Goal: Task Accomplishment & Management: Manage account settings

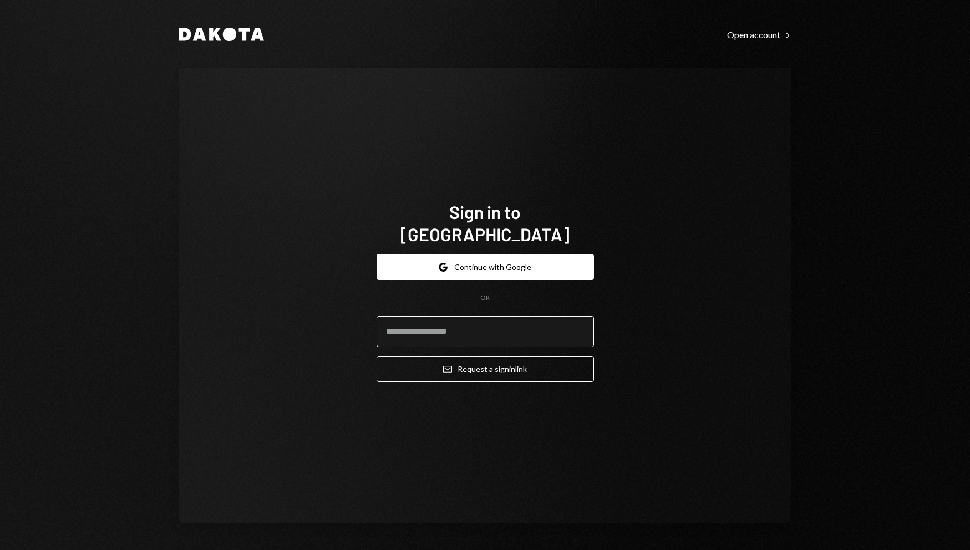
click at [498, 316] on input "email" at bounding box center [484, 331] width 217 height 31
click at [469, 254] on button "Google Continue with Google" at bounding box center [484, 267] width 217 height 26
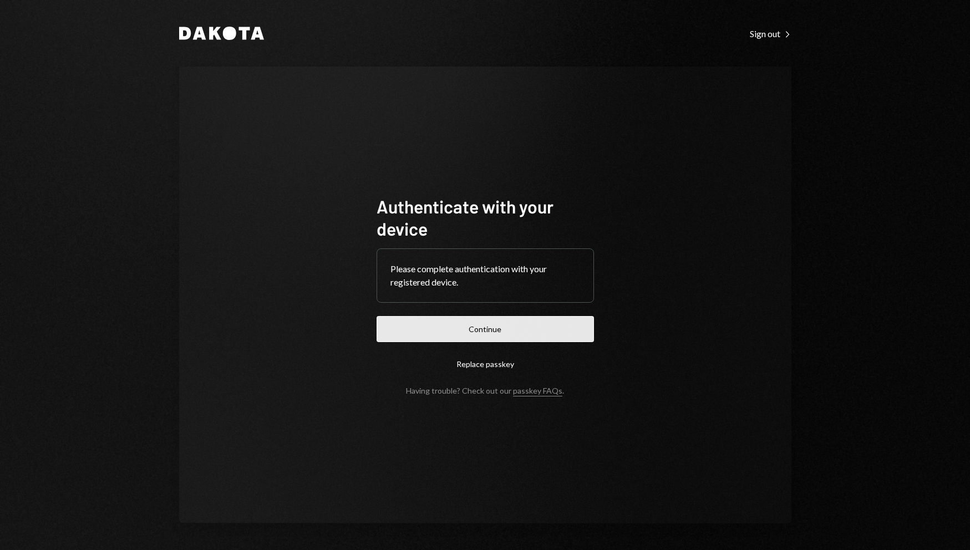
click at [515, 323] on button "Continue" at bounding box center [484, 329] width 217 height 26
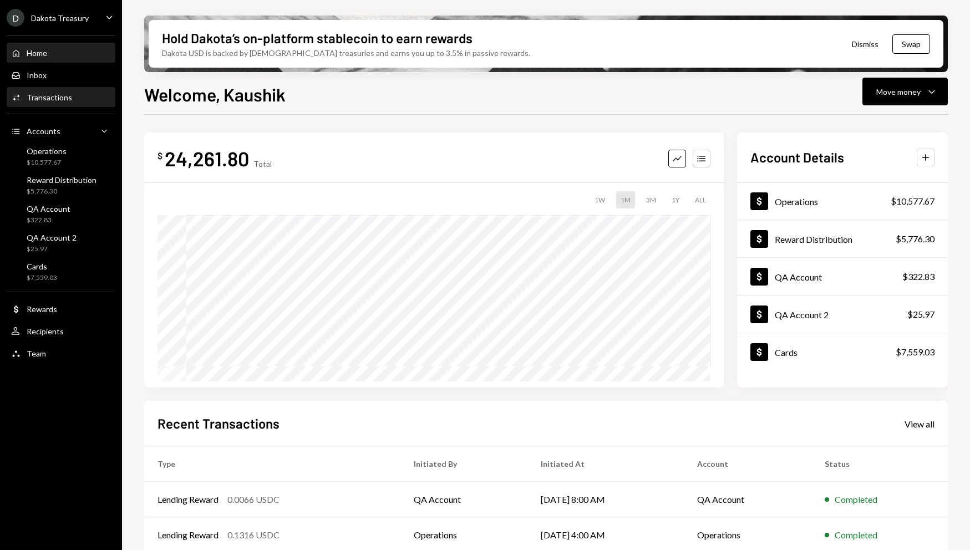
click at [72, 99] on div "Activities Transactions" at bounding box center [61, 98] width 100 height 10
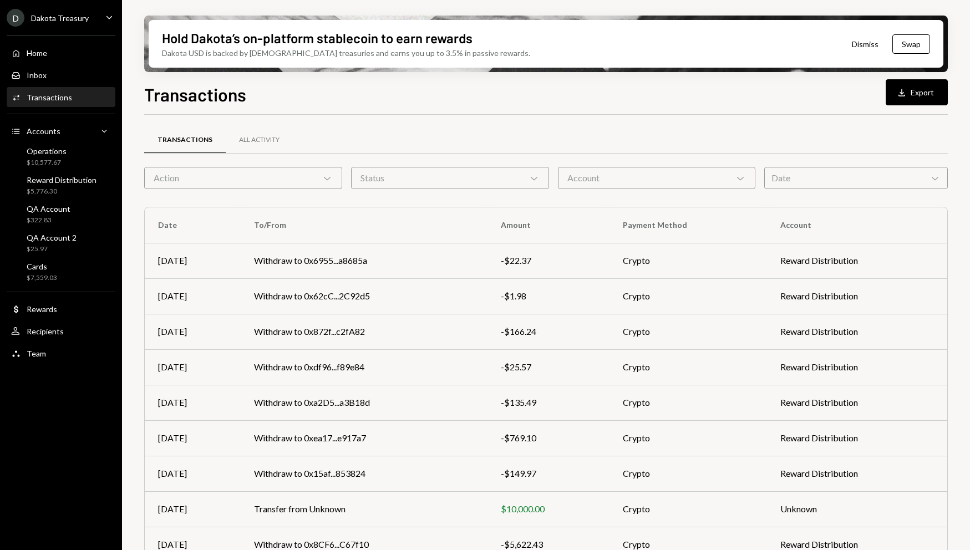
click at [317, 184] on div "Action Chevron Down" at bounding box center [243, 178] width 198 height 22
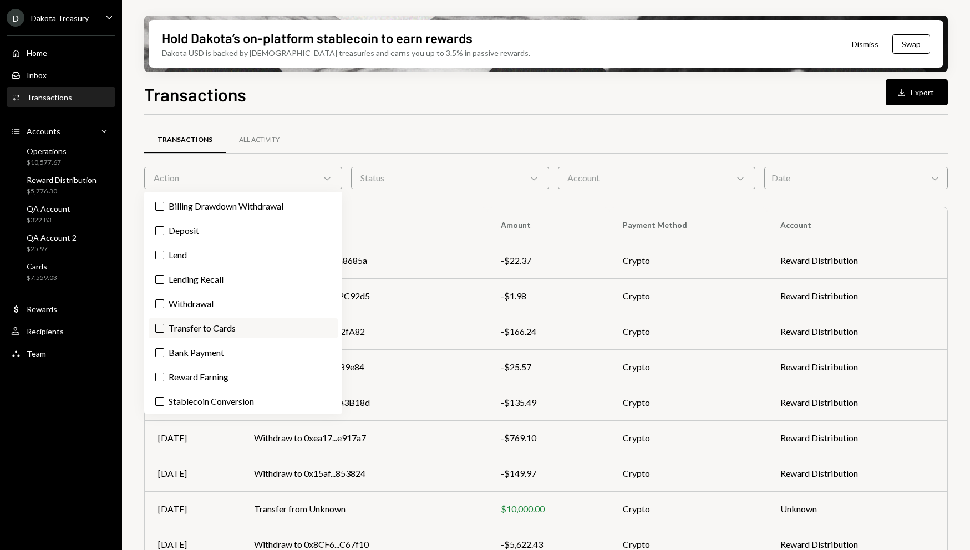
click at [164, 332] on label "Transfer to Cards" at bounding box center [243, 328] width 189 height 20
click at [164, 332] on button "Transfer to Cards" at bounding box center [159, 328] width 9 height 9
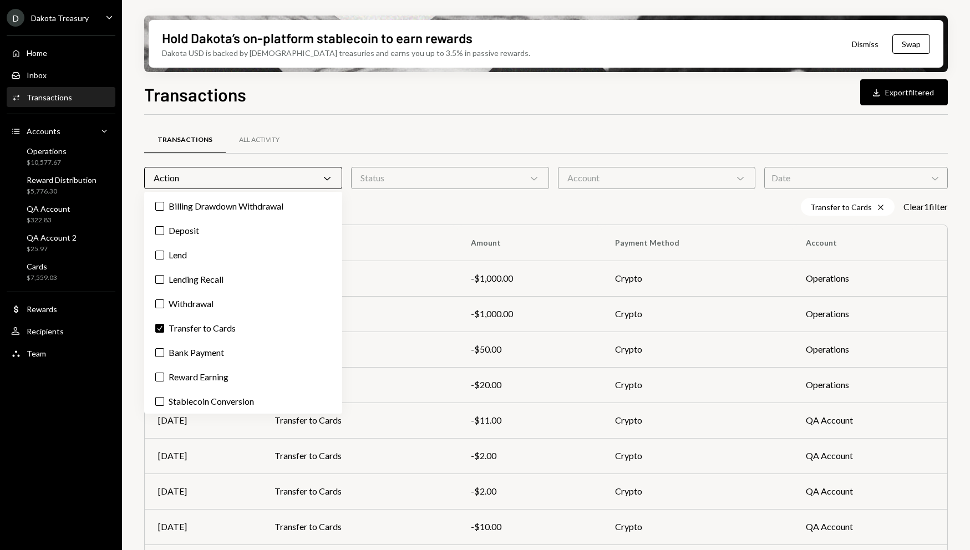
click at [428, 207] on div "Transfer to Cards Cross Clear 1 filter" at bounding box center [545, 207] width 803 height 18
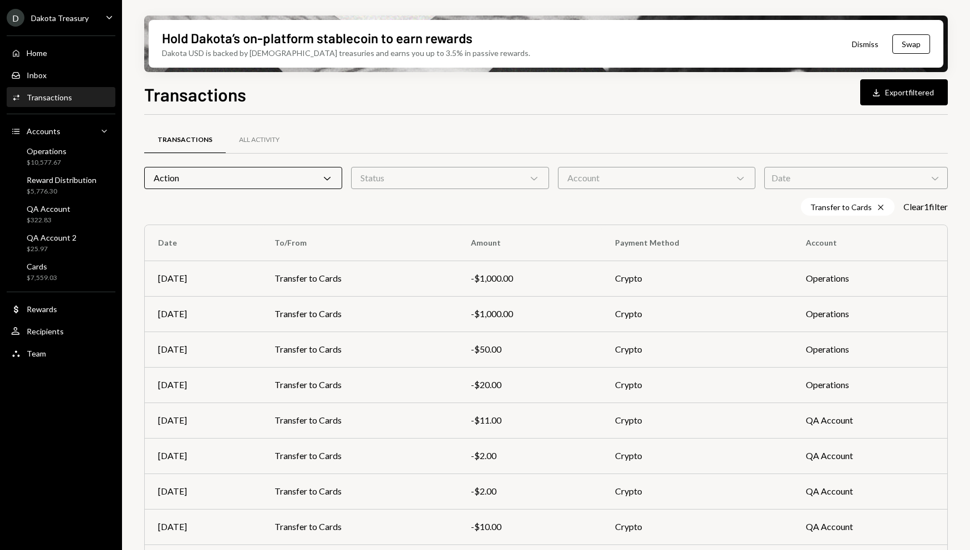
click at [222, 181] on div "Action Chevron Down" at bounding box center [243, 178] width 198 height 22
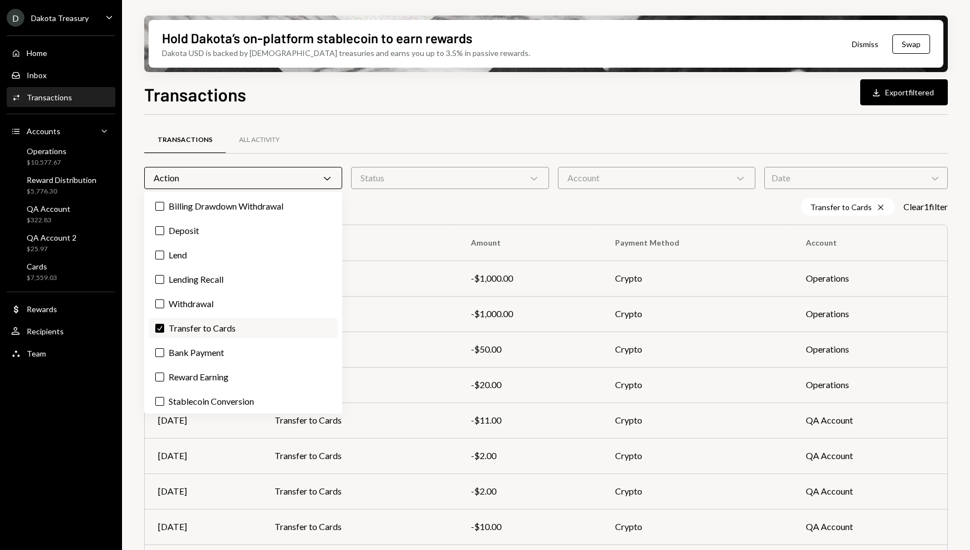
click at [162, 328] on button "Check" at bounding box center [159, 328] width 9 height 9
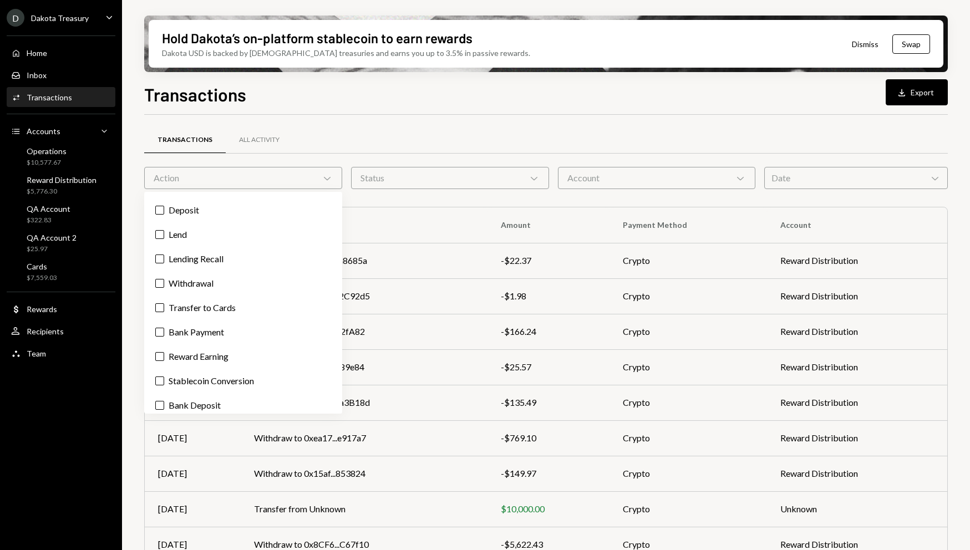
scroll to position [27, 0]
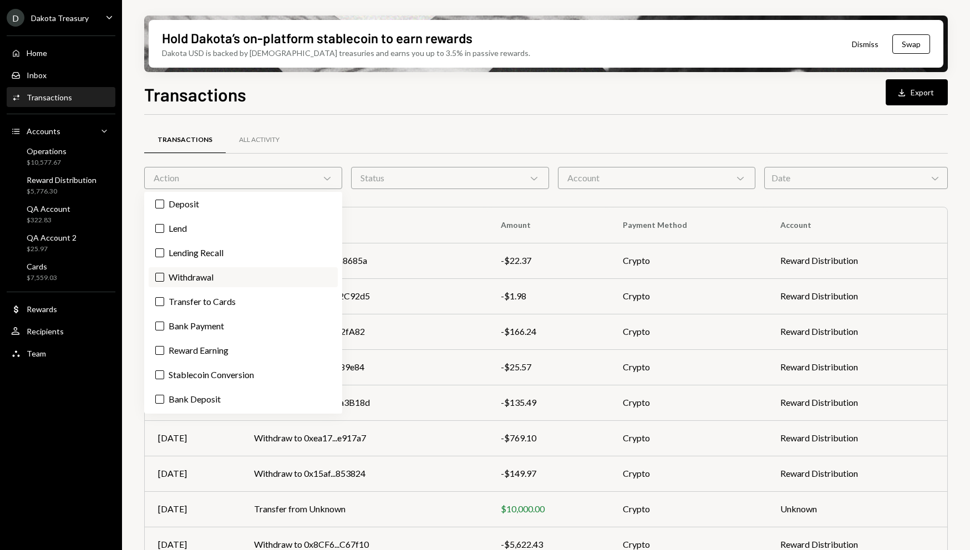
click at [159, 278] on button "Withdrawal" at bounding box center [159, 277] width 9 height 9
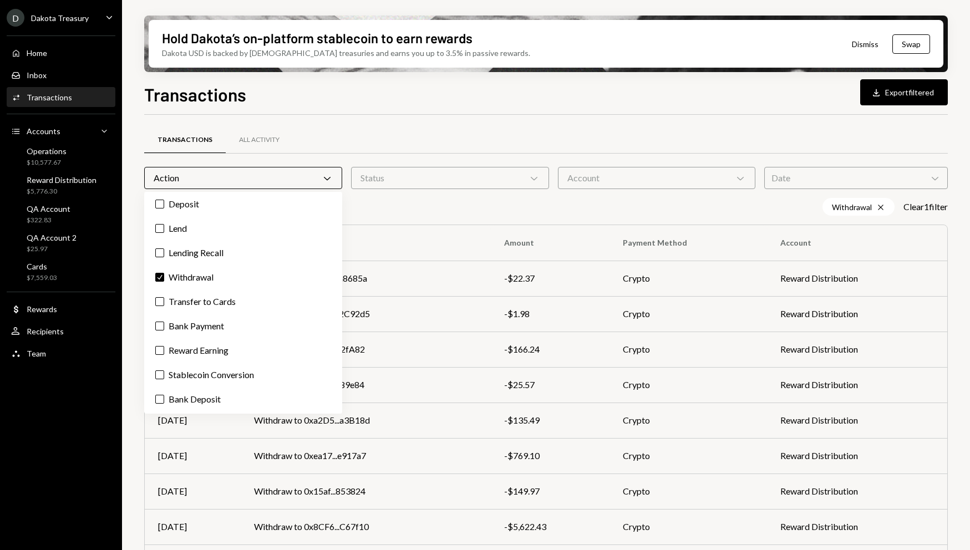
click at [374, 207] on div "Withdrawal Cross Clear 1 filter" at bounding box center [545, 207] width 803 height 18
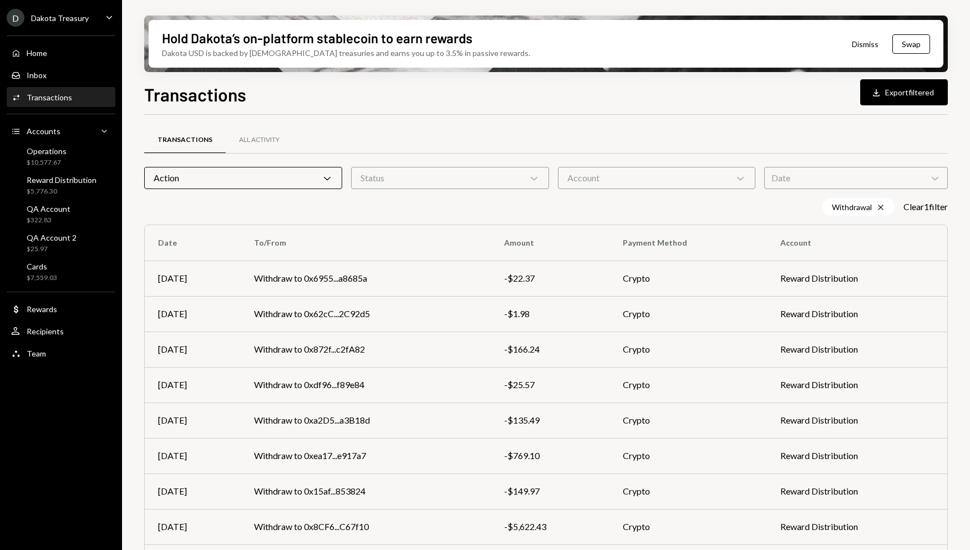
click at [260, 179] on div "Action Chevron Down" at bounding box center [243, 178] width 198 height 22
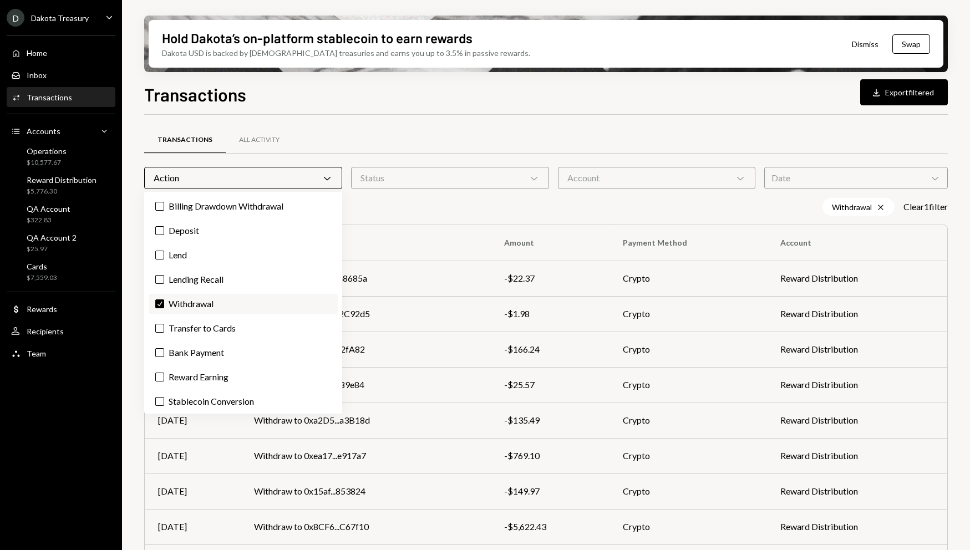
click at [160, 302] on button "Check" at bounding box center [159, 303] width 9 height 9
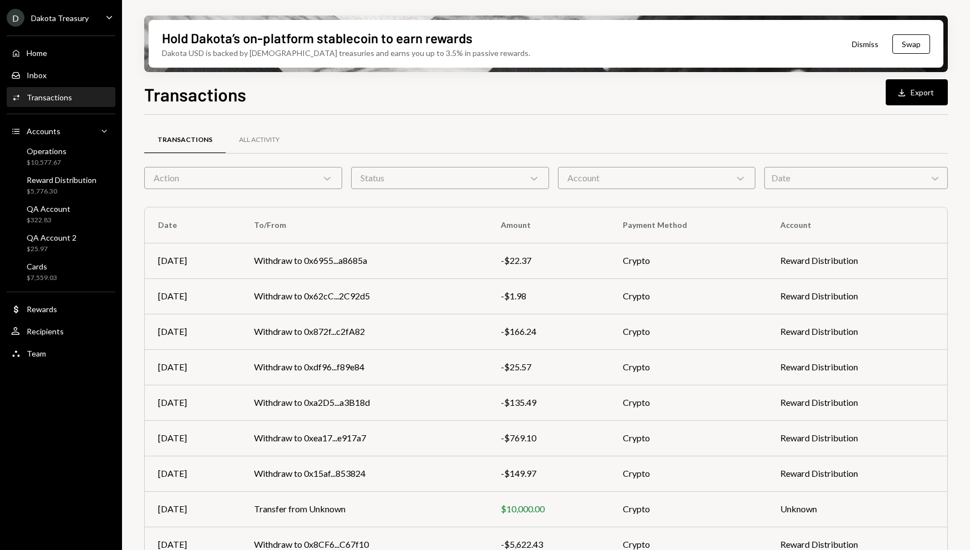
click at [334, 142] on div "Transactions All Activity" at bounding box center [545, 140] width 803 height 28
click at [276, 142] on div "All Activity" at bounding box center [259, 139] width 40 height 9
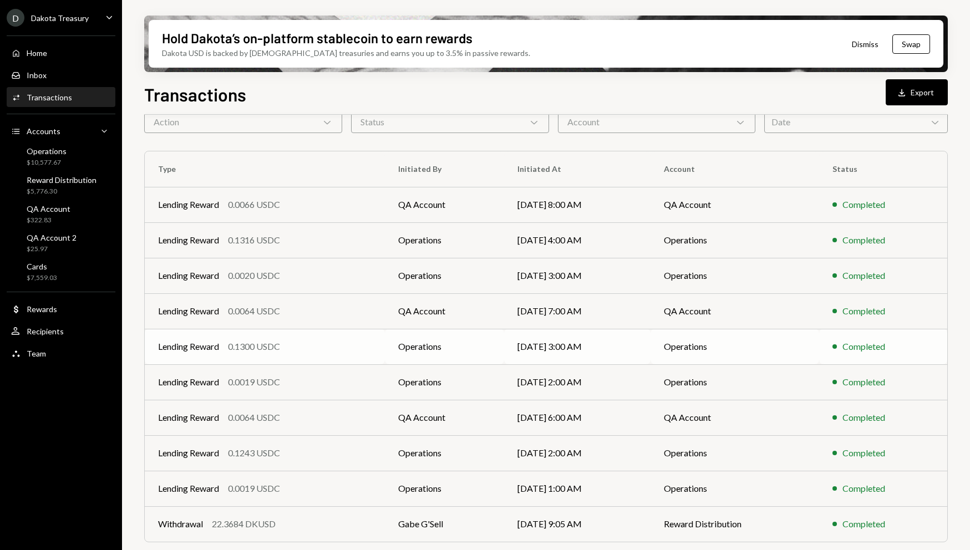
scroll to position [58, 0]
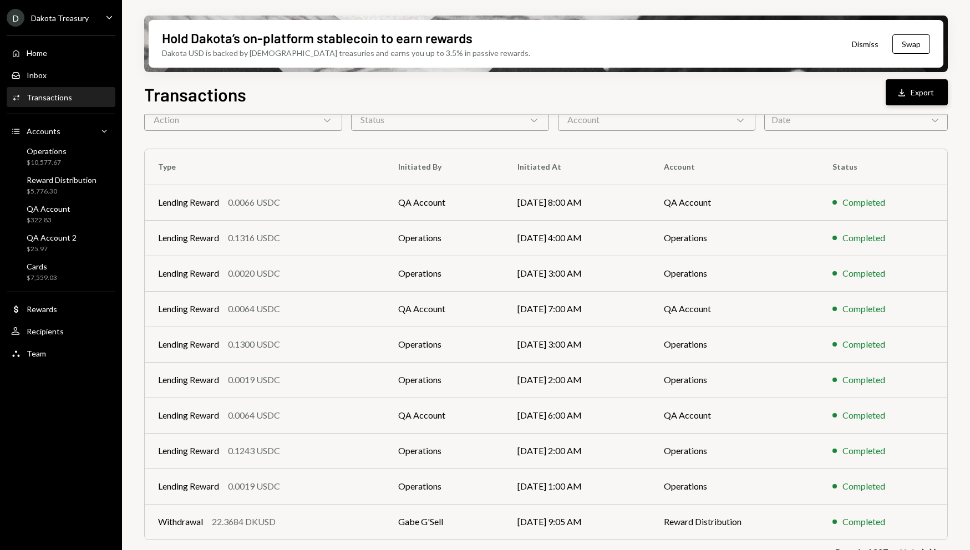
click at [896, 103] on button "Download Export" at bounding box center [916, 92] width 62 height 26
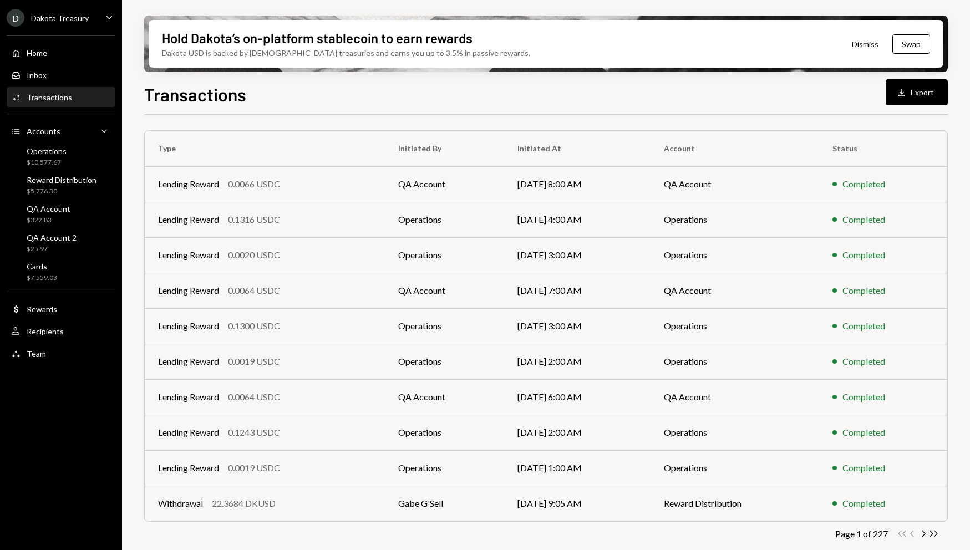
scroll to position [82, 0]
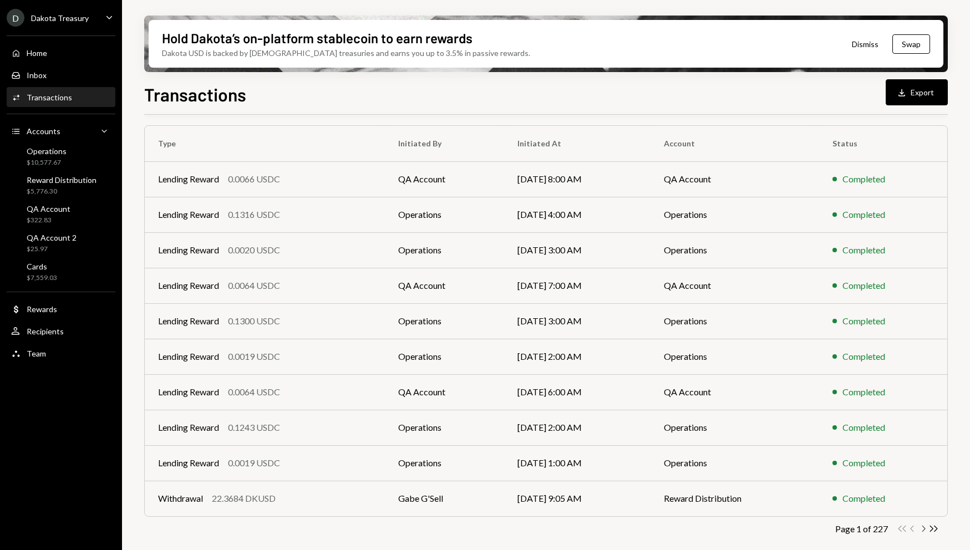
click at [924, 528] on icon "button" at bounding box center [923, 529] width 3 height 6
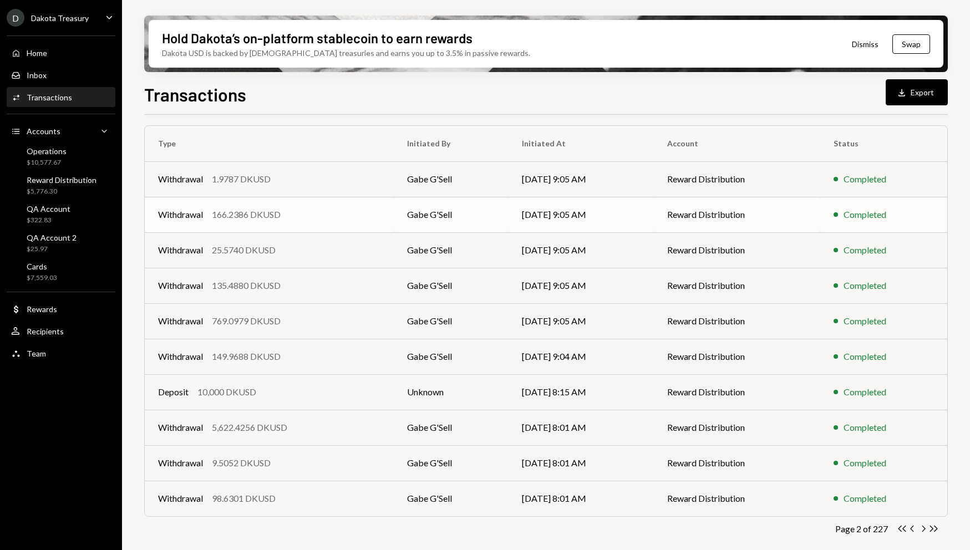
scroll to position [0, 0]
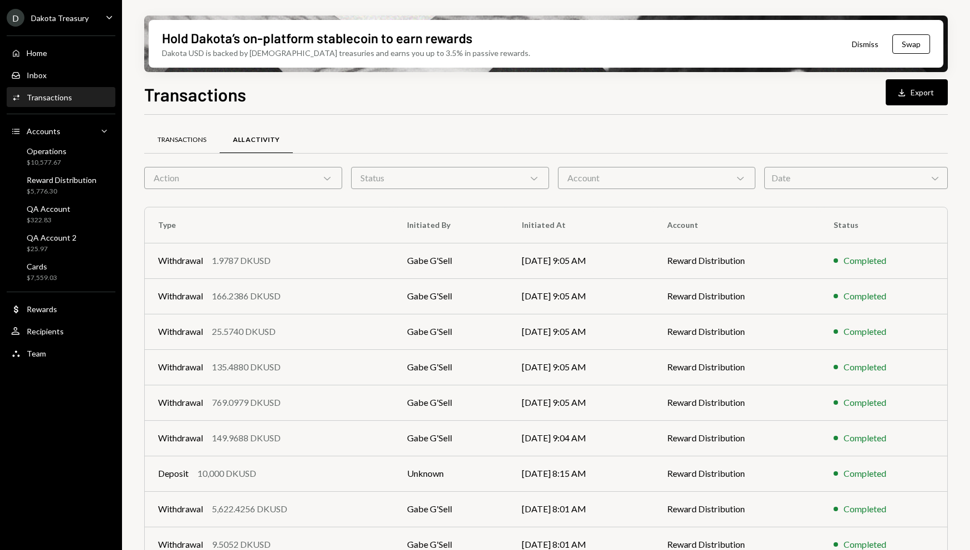
click at [195, 136] on div "Transactions" at bounding box center [181, 139] width 49 height 9
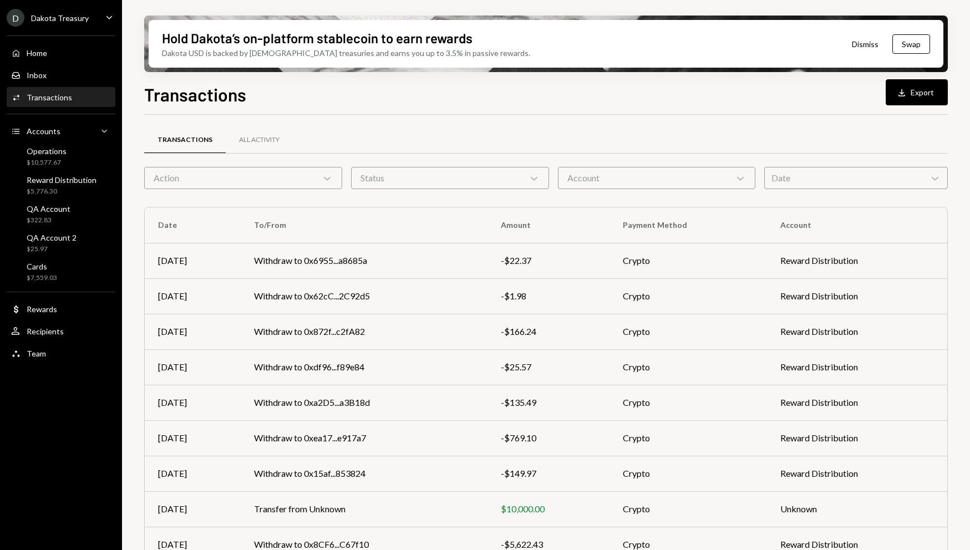
click at [305, 192] on div "Transactions All Activity Action Chevron Down Status Chevron Down Account Chevr…" at bounding box center [545, 389] width 803 height 512
click at [303, 180] on div "Action Chevron Down" at bounding box center [243, 178] width 198 height 22
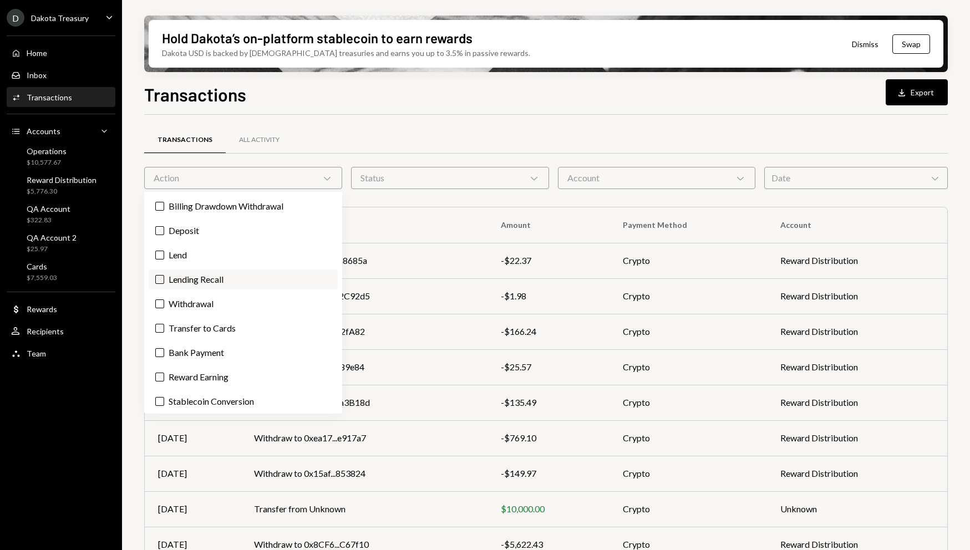
click at [160, 276] on button "Lending Recall" at bounding box center [159, 279] width 9 height 9
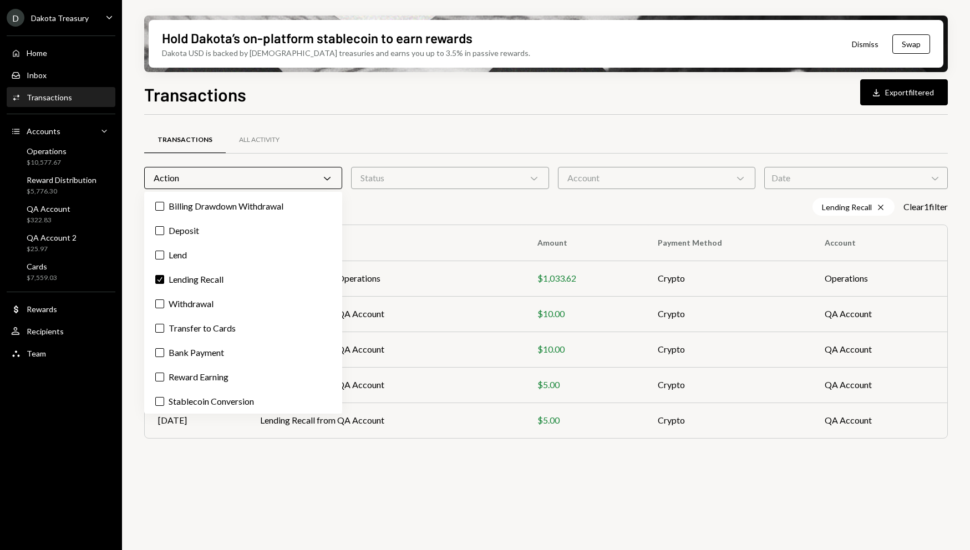
click at [378, 207] on div "Lending Recall Cross Clear 1 filter" at bounding box center [545, 207] width 803 height 18
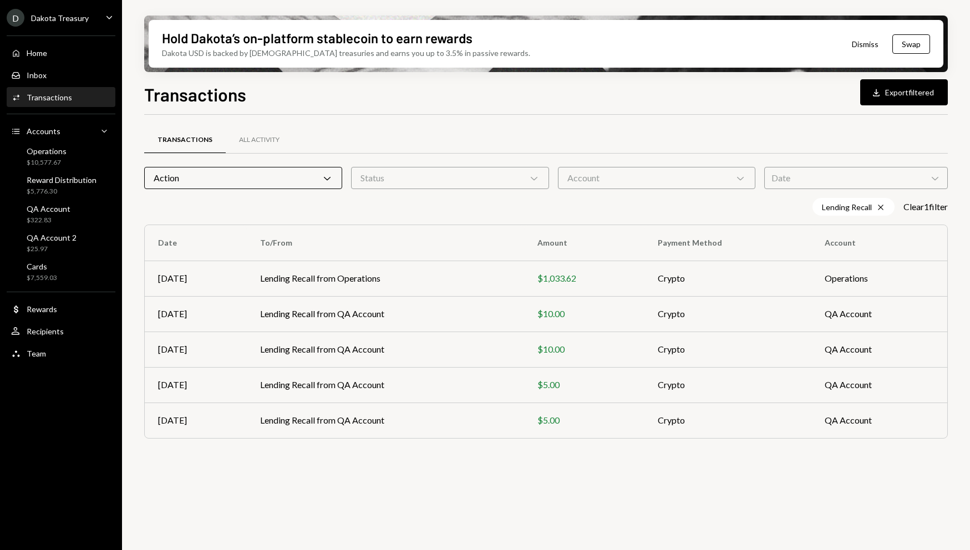
click at [175, 173] on div "Action Chevron Down" at bounding box center [243, 178] width 198 height 22
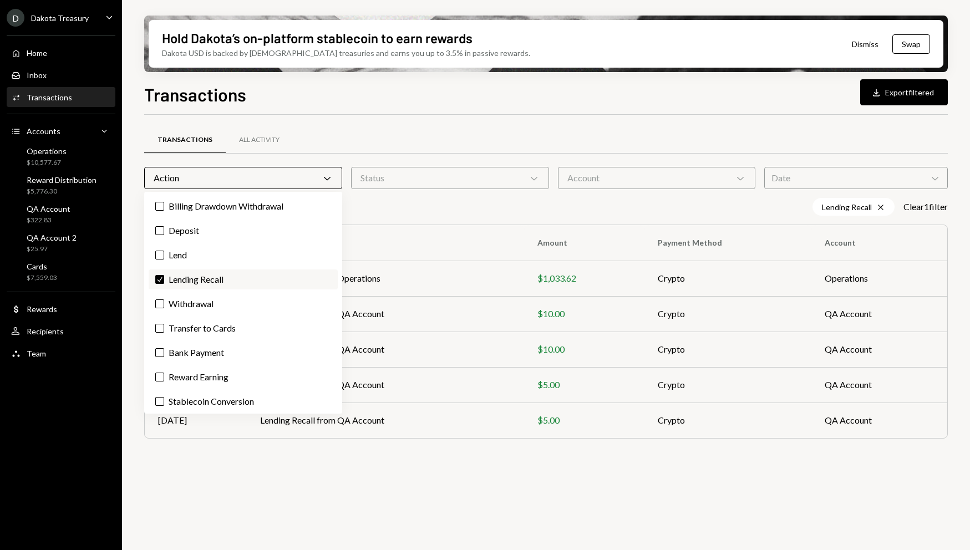
click at [163, 275] on button "Check" at bounding box center [159, 279] width 9 height 9
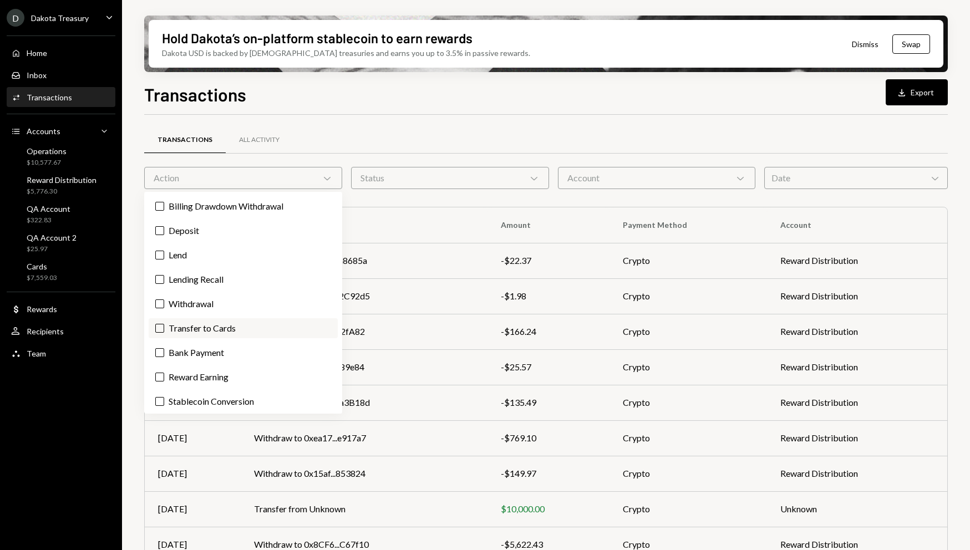
click at [159, 333] on label "Transfer to Cards" at bounding box center [243, 328] width 189 height 20
click at [159, 333] on button "Transfer to Cards" at bounding box center [159, 328] width 9 height 9
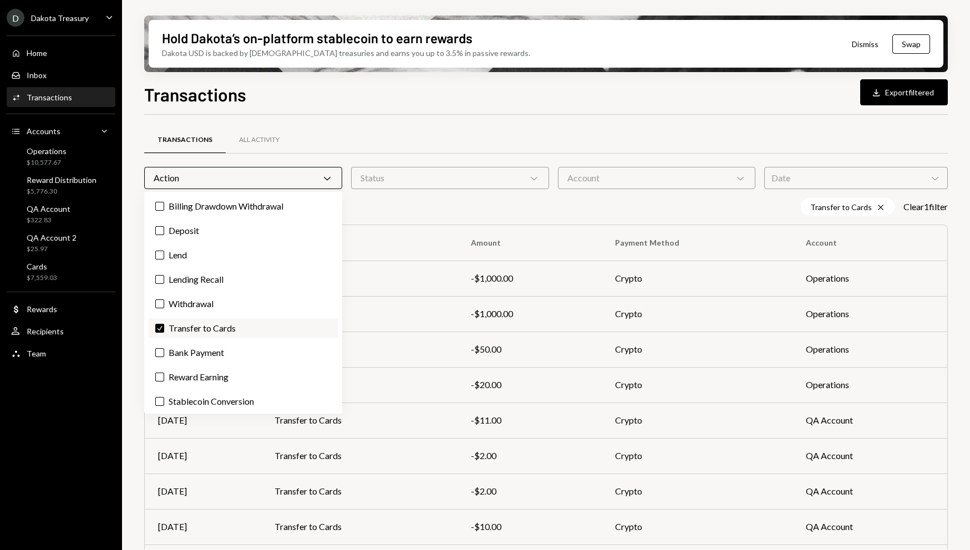
click at [159, 333] on label "Check Transfer to Cards" at bounding box center [243, 328] width 189 height 20
click at [159, 333] on button "Check" at bounding box center [159, 328] width 9 height 9
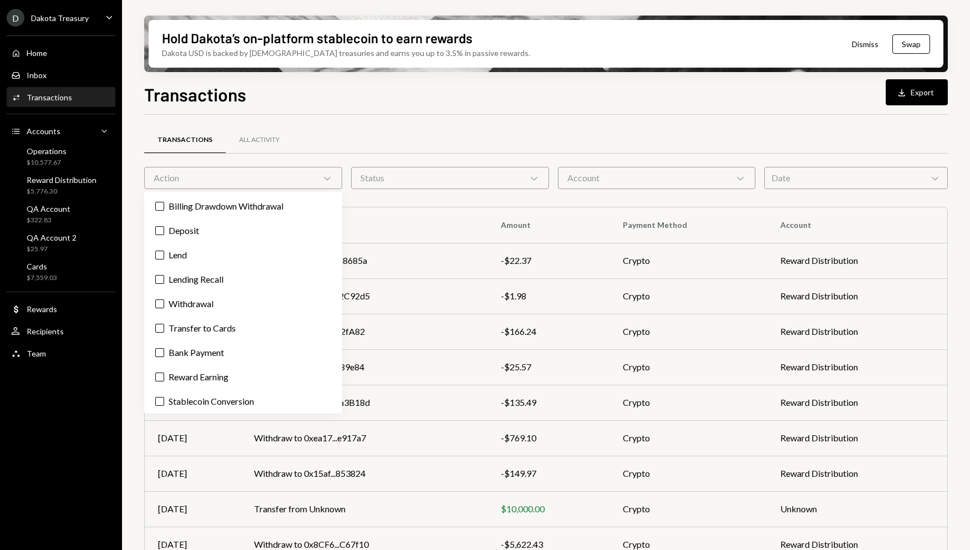
click at [428, 211] on th "To/From" at bounding box center [364, 224] width 247 height 35
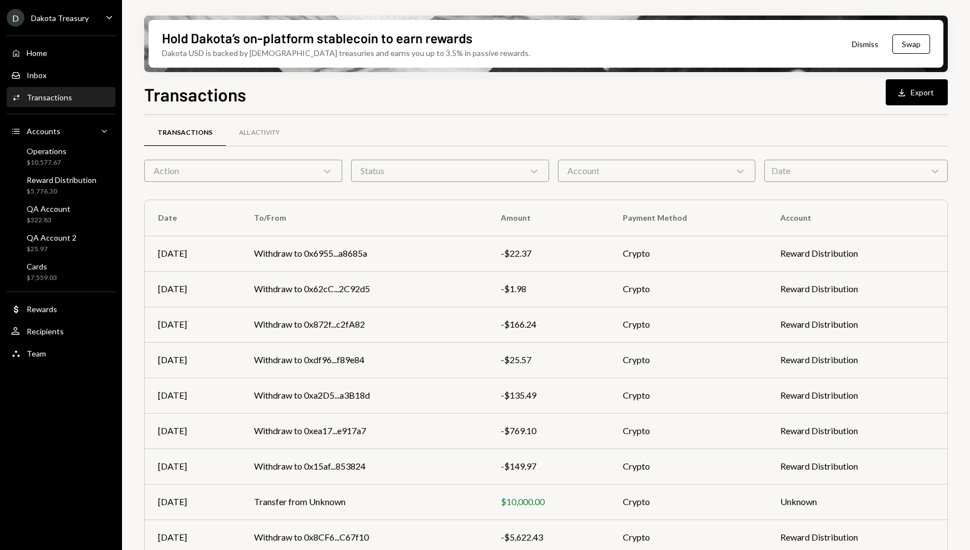
scroll to position [2, 0]
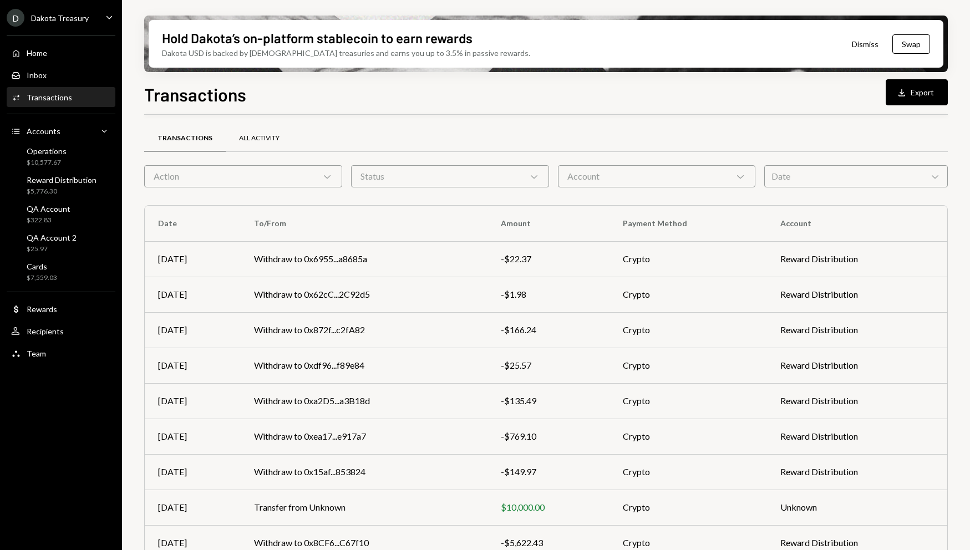
click at [256, 138] on div "All Activity" at bounding box center [259, 138] width 40 height 9
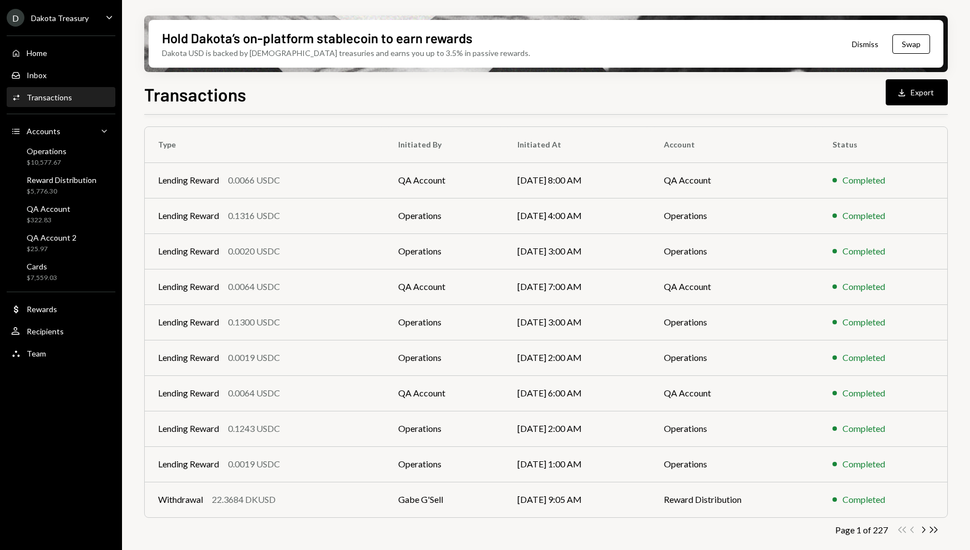
scroll to position [82, 0]
click at [910, 89] on button "Download Export" at bounding box center [916, 92] width 62 height 26
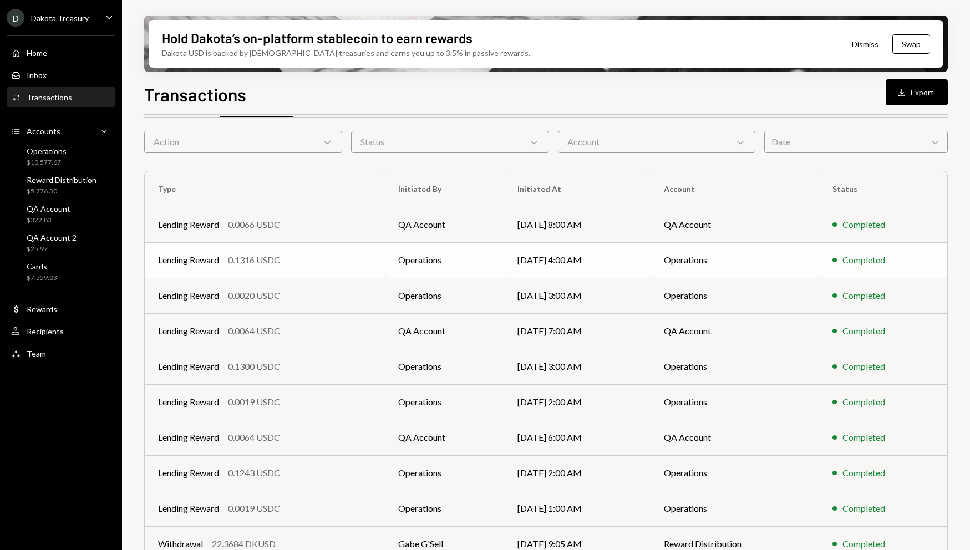
scroll to position [0, 0]
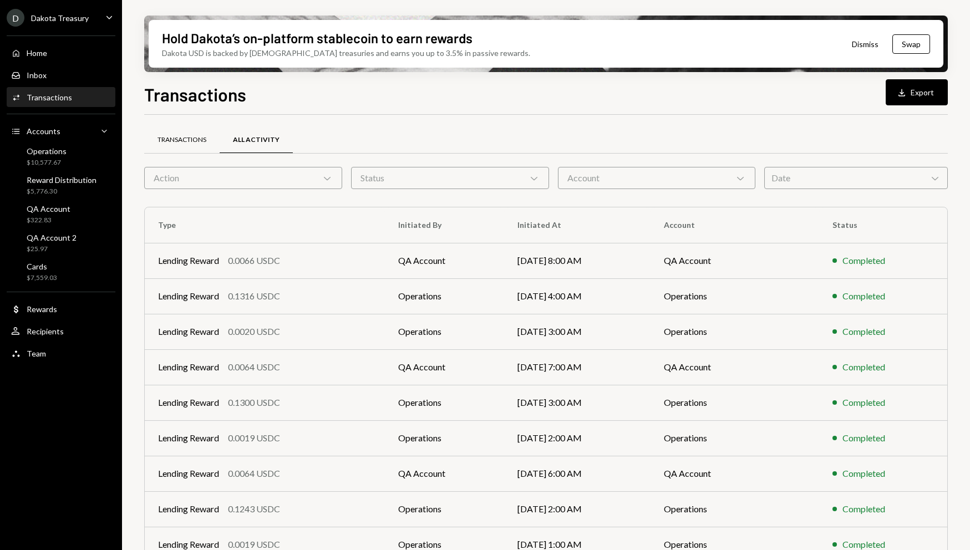
click at [177, 136] on div "Transactions" at bounding box center [181, 139] width 49 height 9
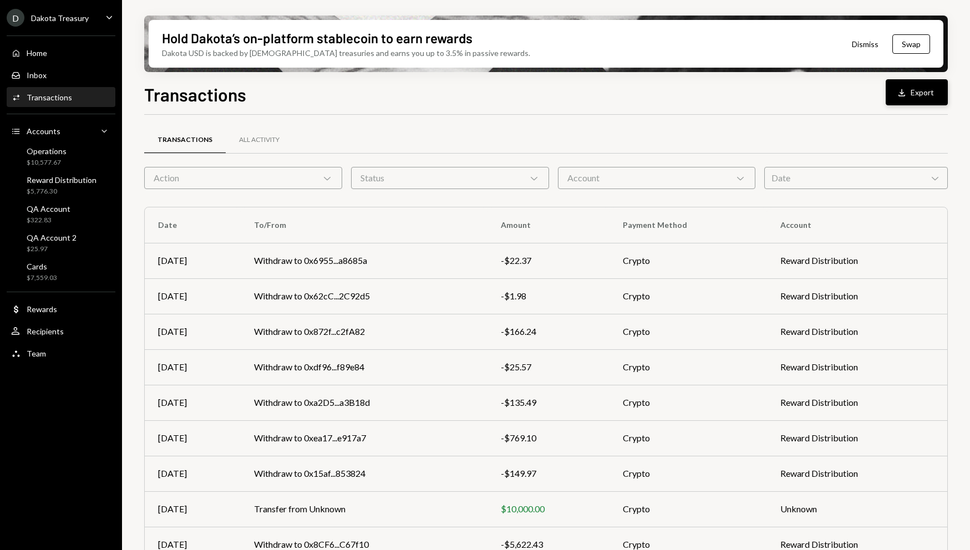
click at [903, 95] on icon "button" at bounding box center [901, 92] width 7 height 7
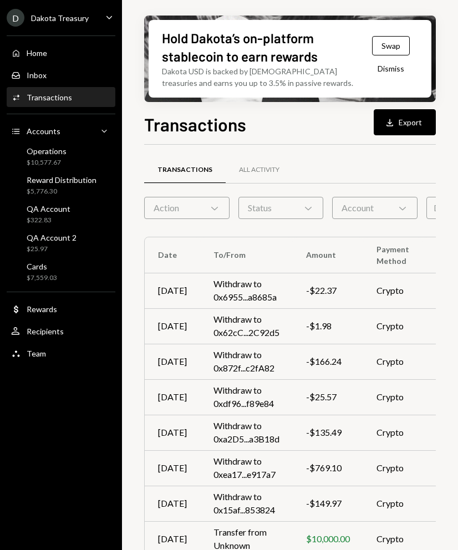
click at [425, 181] on div "Transactions All Activity" at bounding box center [320, 170] width 352 height 28
click at [414, 134] on button "Download Export" at bounding box center [405, 122] width 62 height 26
click at [415, 125] on button "Download Export" at bounding box center [405, 122] width 62 height 26
click at [383, 349] on td "Crypto" at bounding box center [392, 361] width 59 height 35
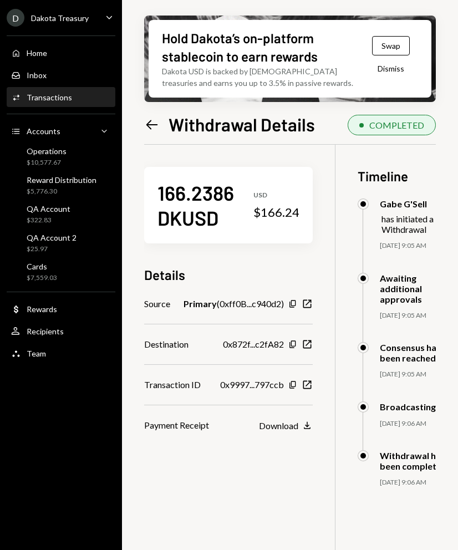
click at [60, 101] on div "Transactions" at bounding box center [49, 97] width 45 height 9
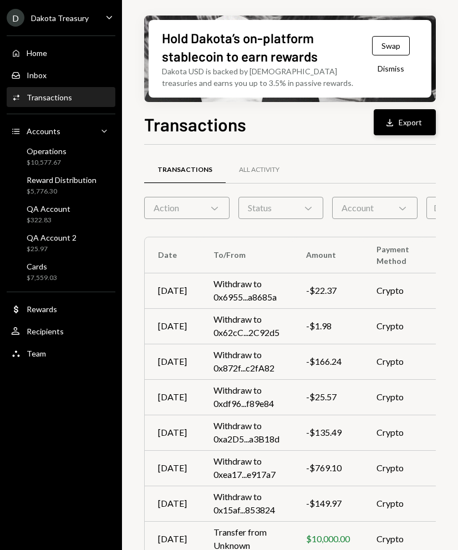
click at [386, 127] on icon "Download" at bounding box center [389, 122] width 11 height 11
click at [399, 124] on button "Download Export" at bounding box center [405, 122] width 62 height 26
click at [420, 126] on button "Download Export" at bounding box center [405, 122] width 62 height 26
click at [379, 118] on button "Download Export" at bounding box center [405, 122] width 62 height 26
click at [408, 124] on button "Download Export" at bounding box center [405, 122] width 62 height 26
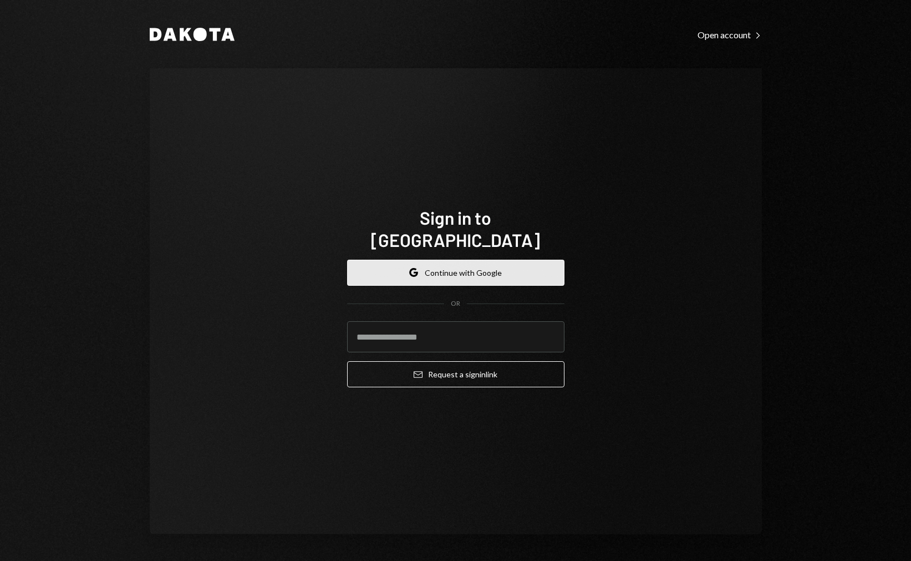
click at [501, 264] on button "Google Continue with Google" at bounding box center [455, 272] width 217 height 26
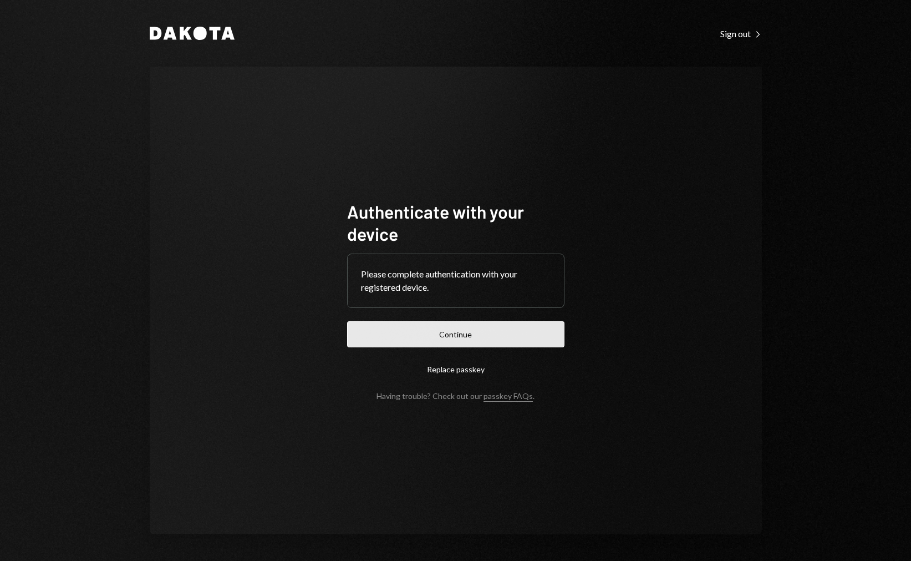
click at [475, 328] on button "Continue" at bounding box center [455, 334] width 217 height 26
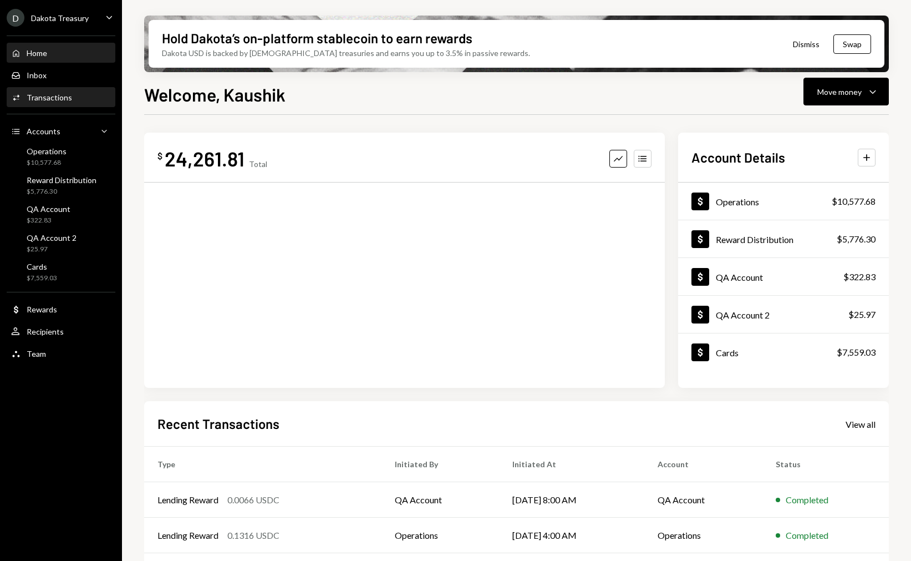
click at [75, 93] on div "Activities Transactions" at bounding box center [61, 98] width 100 height 10
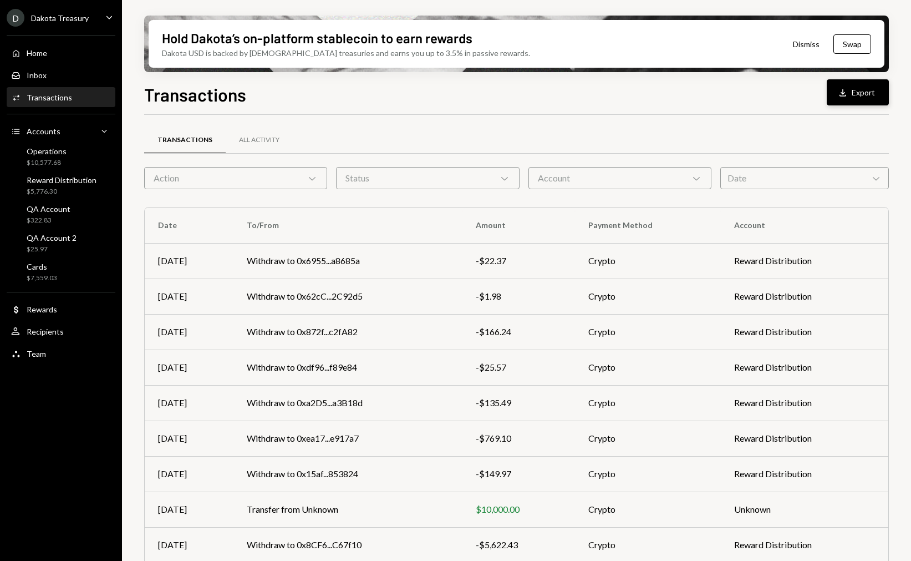
click at [852, 94] on button "Download Export" at bounding box center [858, 92] width 62 height 26
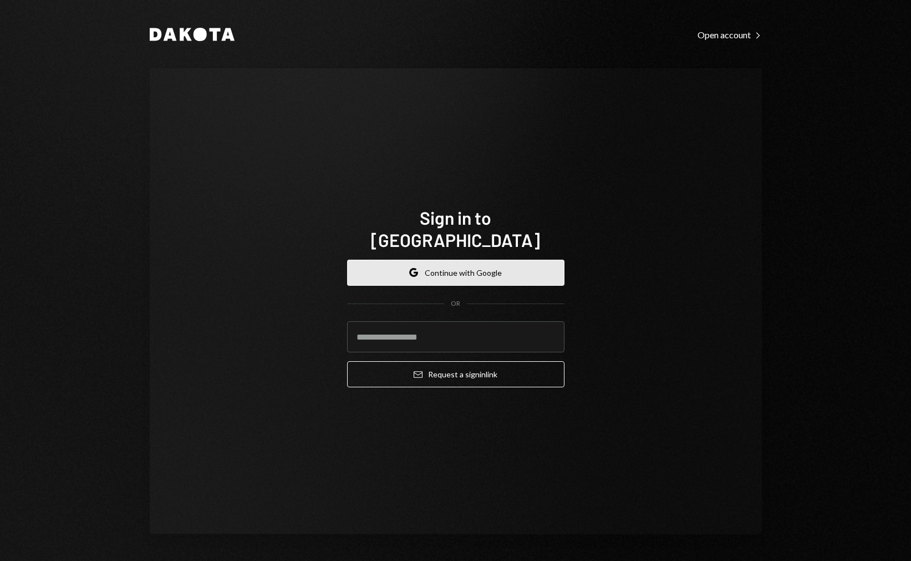
click at [453, 268] on button "Google Continue with Google" at bounding box center [455, 272] width 217 height 26
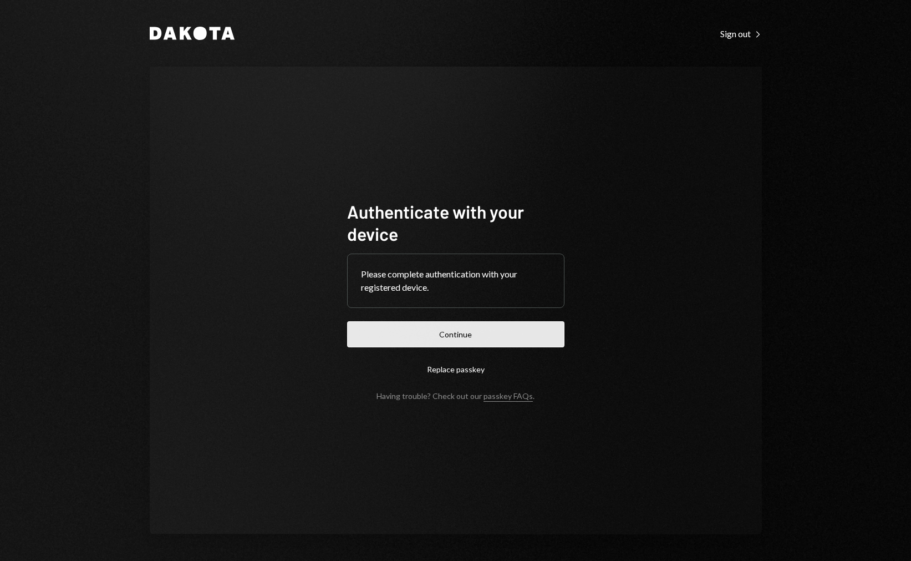
click at [485, 330] on button "Continue" at bounding box center [455, 334] width 217 height 26
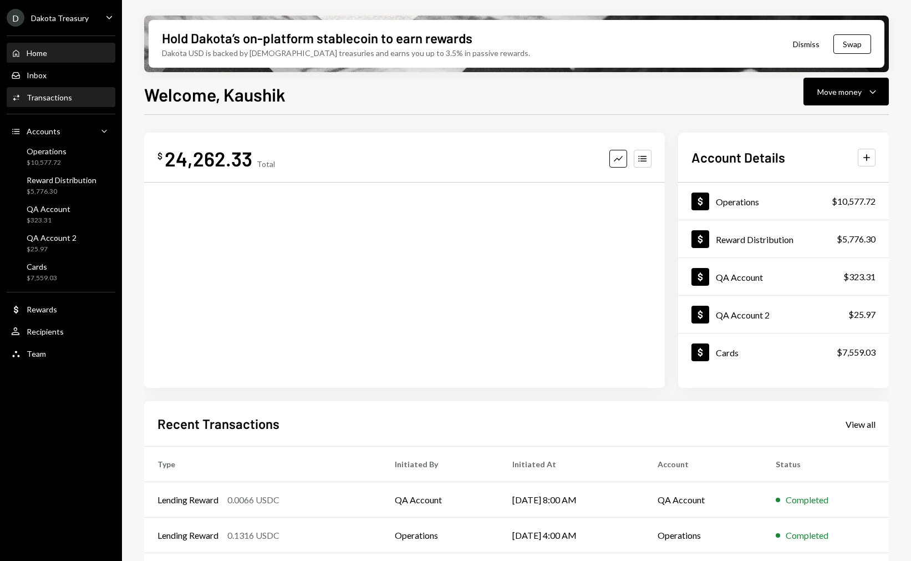
click at [59, 89] on div "Activities Transactions" at bounding box center [61, 97] width 100 height 19
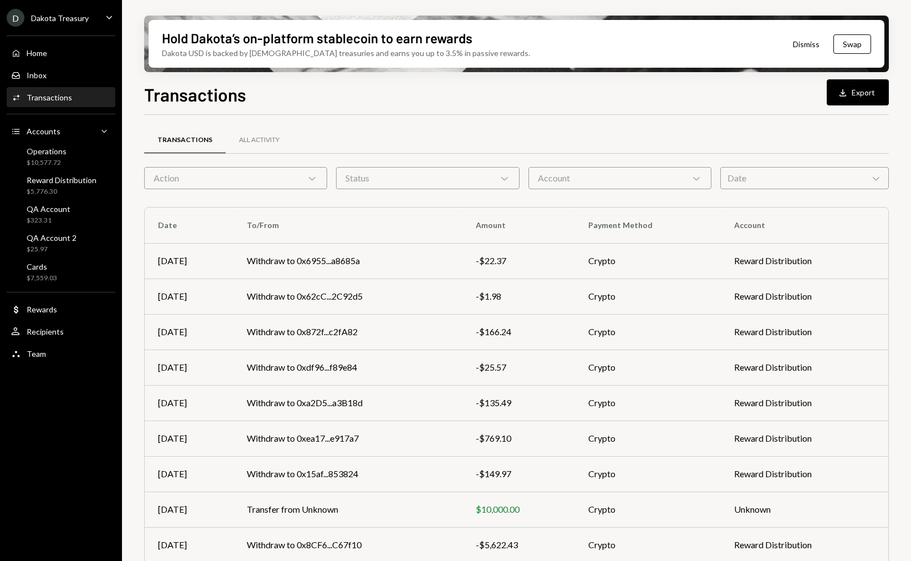
click at [389, 105] on div "Transactions Download Export Transactions All Activity Action Chevron Down Stat…" at bounding box center [516, 353] width 745 height 545
click at [861, 96] on button "Download Export" at bounding box center [858, 92] width 62 height 26
click at [411, 93] on div "Transactions Download Export" at bounding box center [516, 93] width 745 height 24
click at [247, 173] on div "Action Chevron Down" at bounding box center [235, 178] width 183 height 22
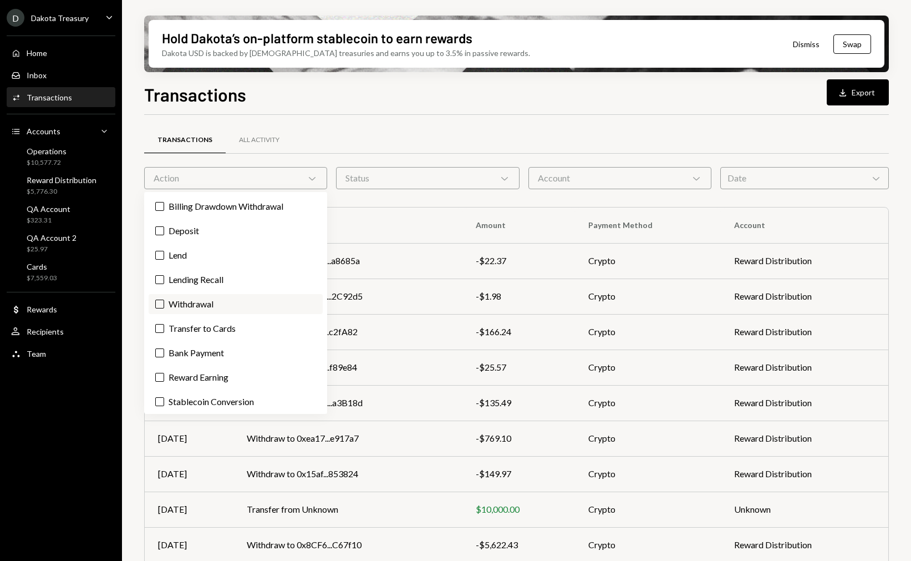
click at [188, 303] on label "Withdrawal" at bounding box center [236, 304] width 174 height 20
click at [164, 303] on button "Withdrawal" at bounding box center [159, 303] width 9 height 9
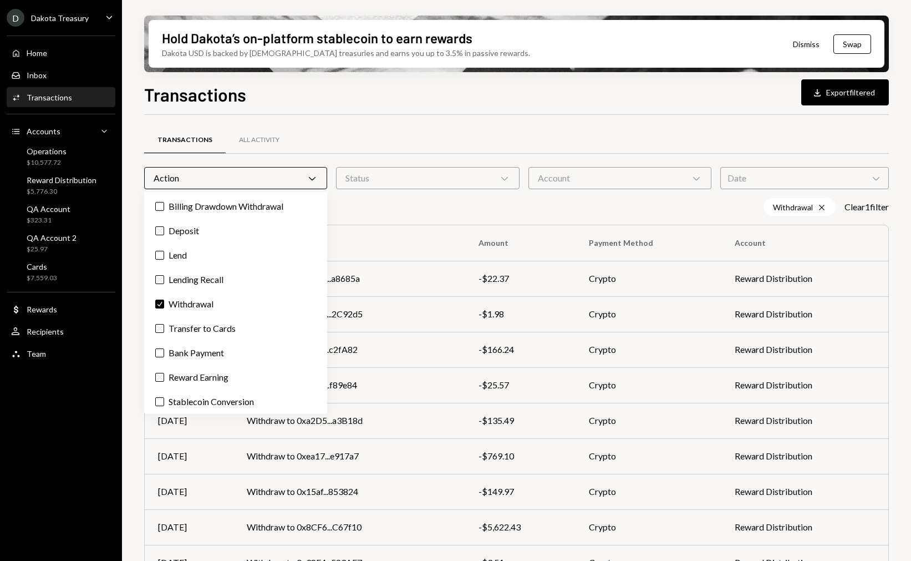
click at [439, 201] on div "Withdrawal Cross Clear 1 filter" at bounding box center [516, 207] width 745 height 18
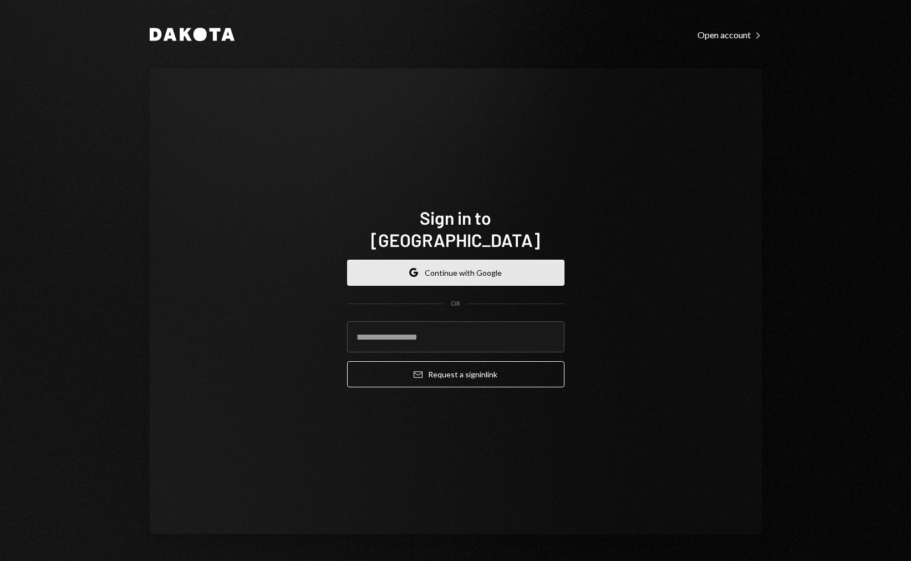
click at [479, 268] on button "Google Continue with Google" at bounding box center [455, 272] width 217 height 26
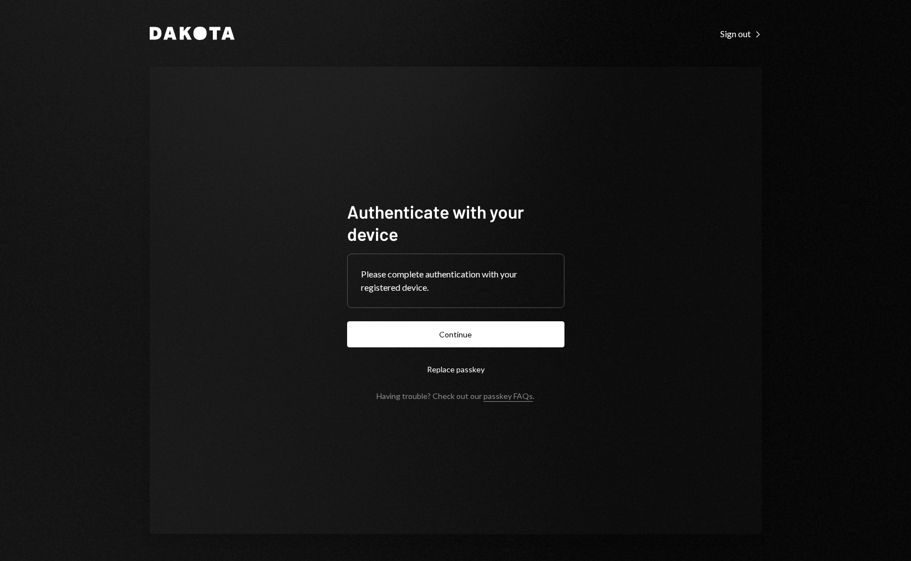
click at [447, 352] on form "Authenticate with your device Please complete authentication with your register…" at bounding box center [455, 300] width 217 height 200
click at [447, 345] on button "Continue" at bounding box center [455, 334] width 217 height 26
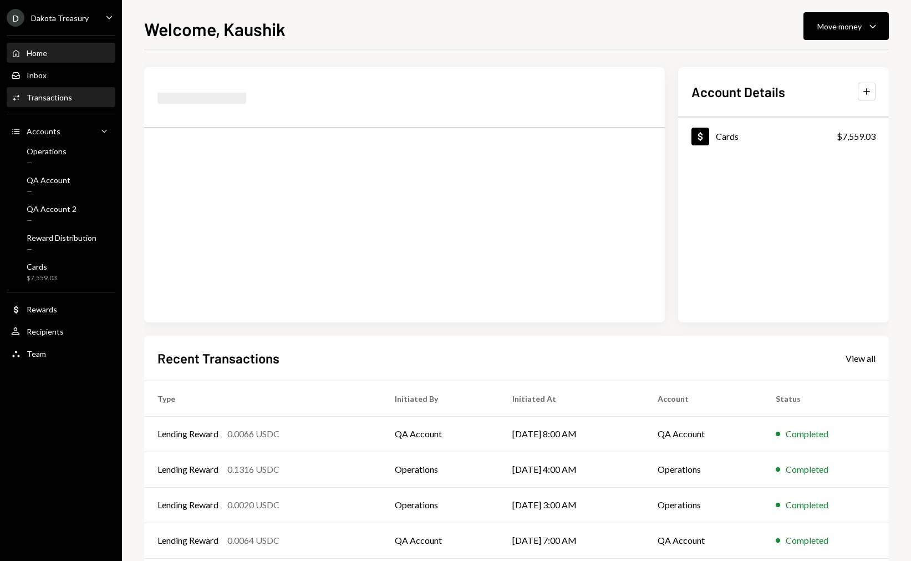
click at [68, 98] on div "Transactions" at bounding box center [49, 97] width 45 height 9
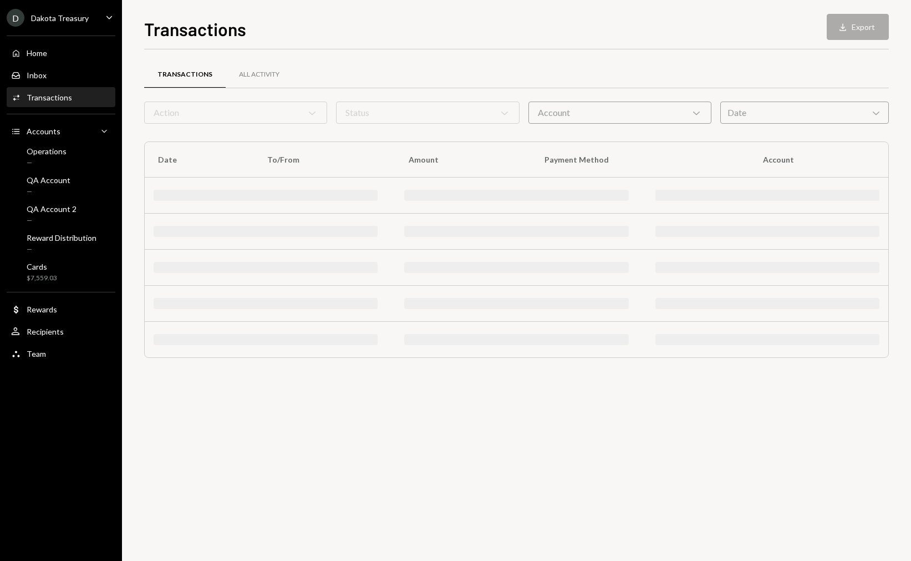
click at [68, 98] on div "Transactions" at bounding box center [49, 97] width 45 height 9
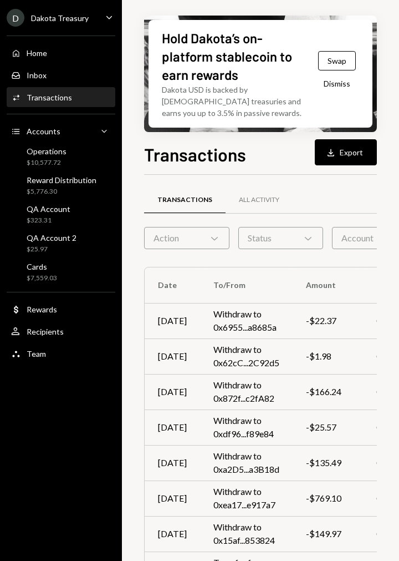
click at [318, 179] on div "Transactions All Activity Action Chevron Down Status Chevron Down Account Chevr…" at bounding box center [320, 440] width 352 height 530
click at [337, 161] on button "Download Export" at bounding box center [346, 152] width 62 height 26
